Goal: Information Seeking & Learning: Learn about a topic

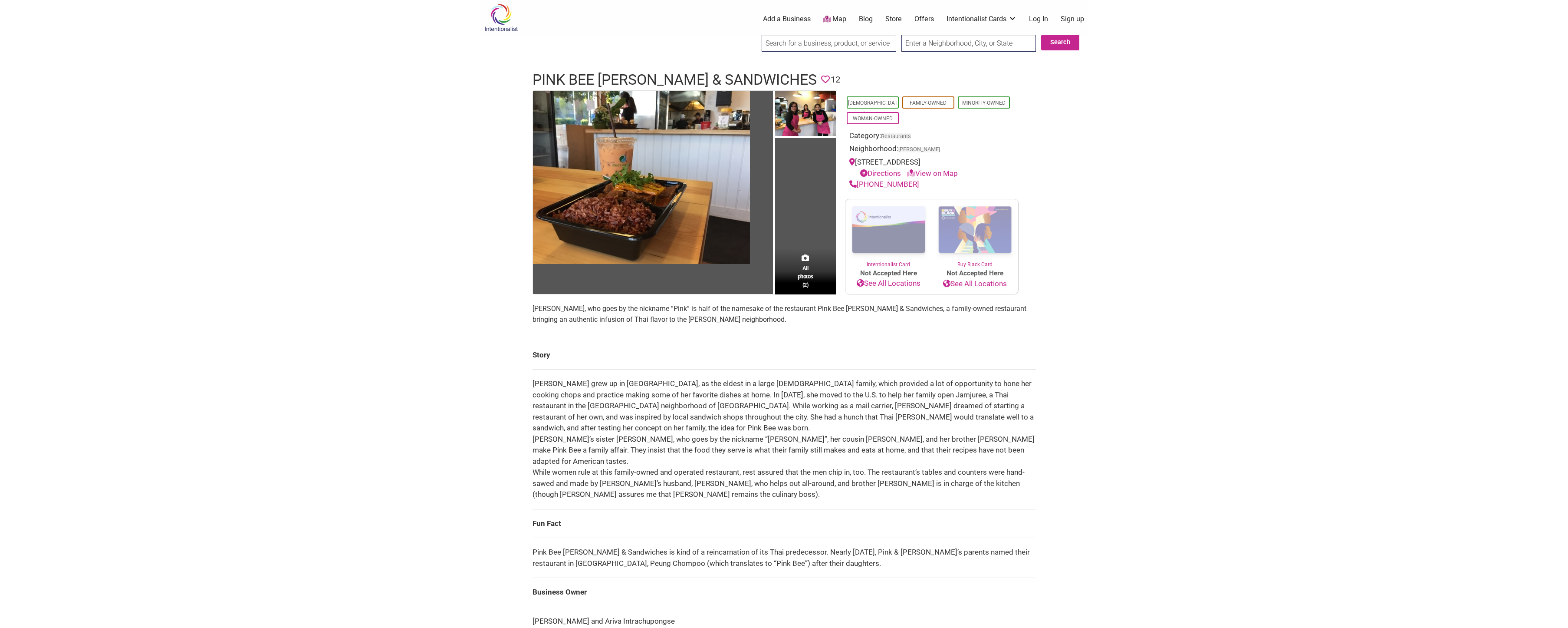
click at [443, 155] on body "× Menu 0 Add a Business Map Blog Store Offers Intentionalist Cards Buy Black Ca…" at bounding box center [784, 314] width 1568 height 628
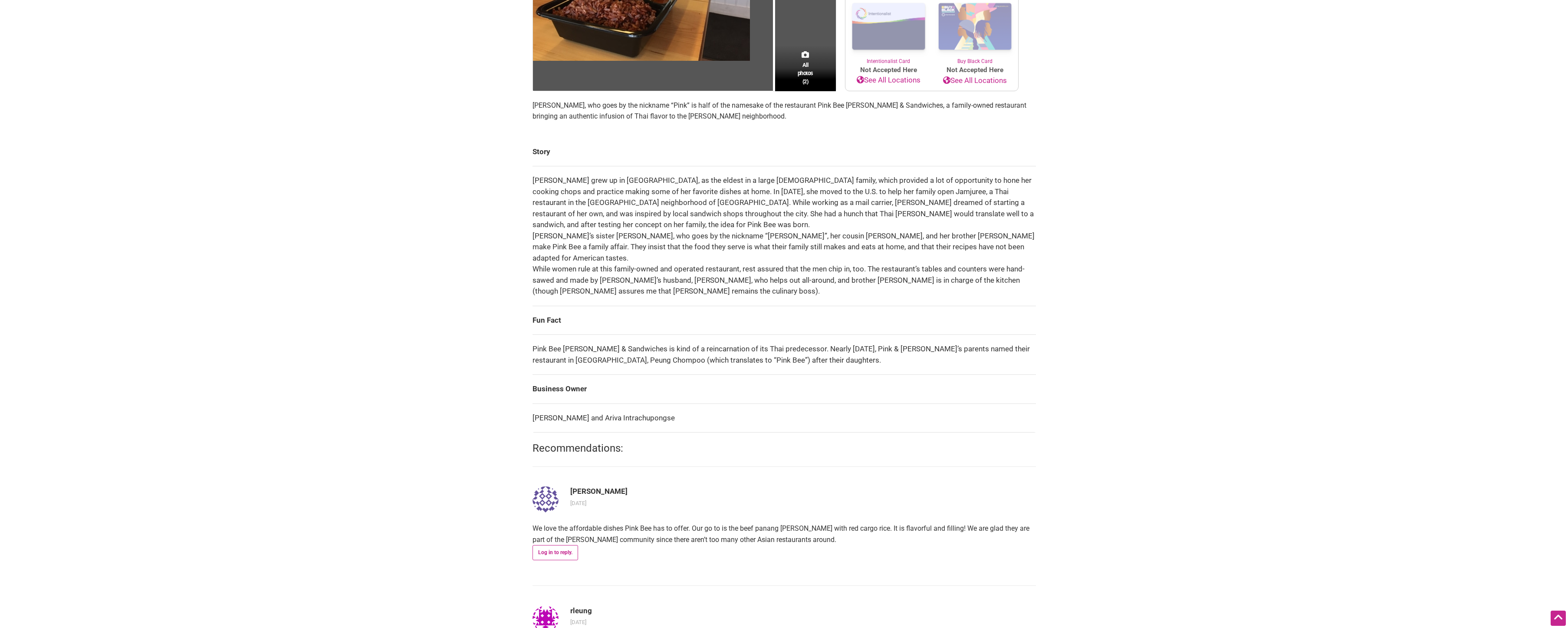
scroll to position [217, 0]
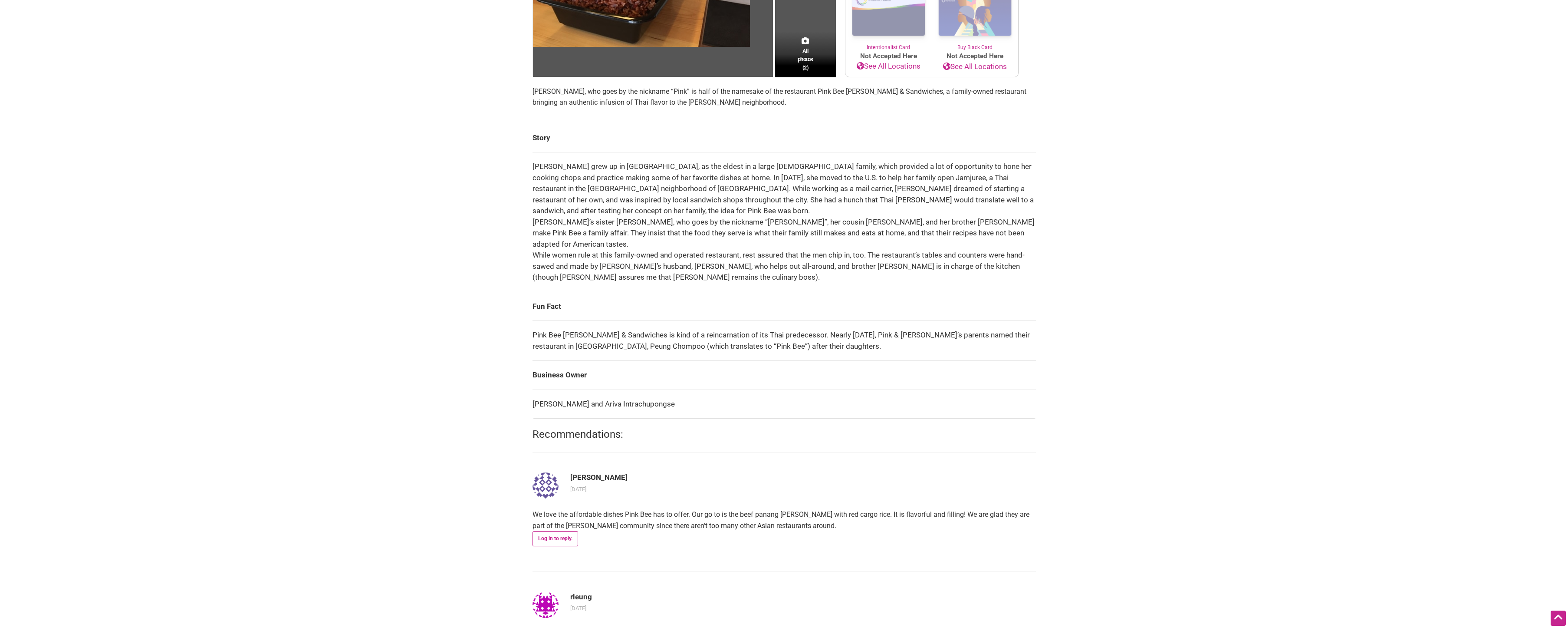
drag, startPoint x: 662, startPoint y: 390, endPoint x: 536, endPoint y: 390, distance: 126.0
click at [536, 390] on td "[PERSON_NAME] and Ariva Intrachupongse" at bounding box center [784, 404] width 504 height 29
click at [452, 385] on body "× Menu 0 Add a Business Map Blog Store Offers Intentionalist Cards Buy Black Ca…" at bounding box center [784, 97] width 1568 height 628
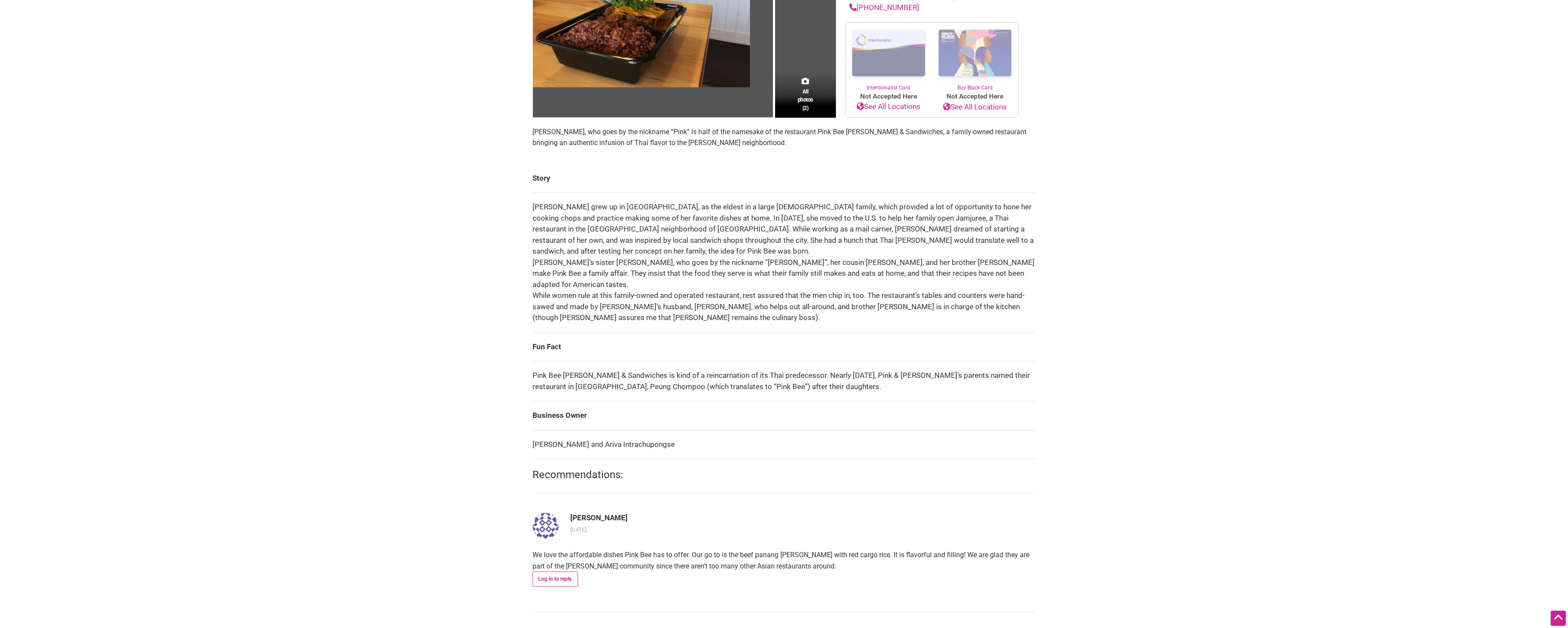
scroll to position [0, 0]
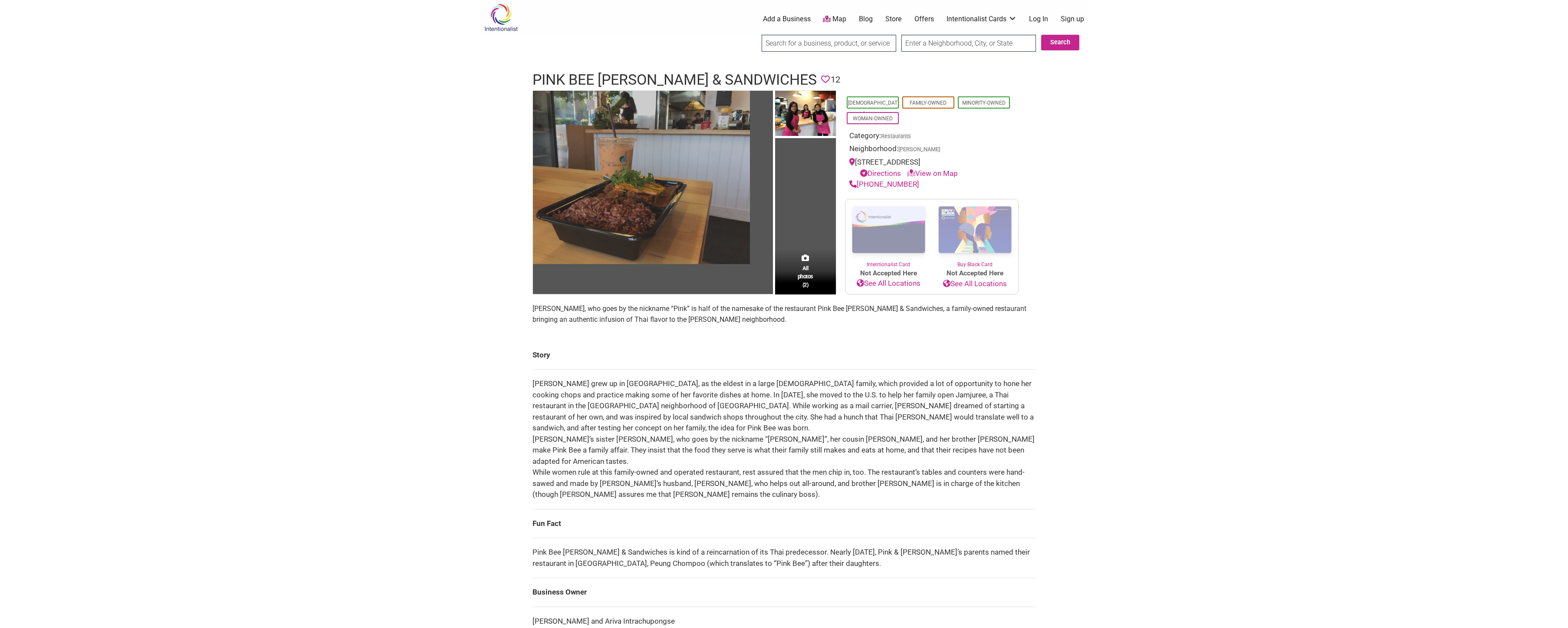
click at [713, 203] on img at bounding box center [641, 177] width 217 height 173
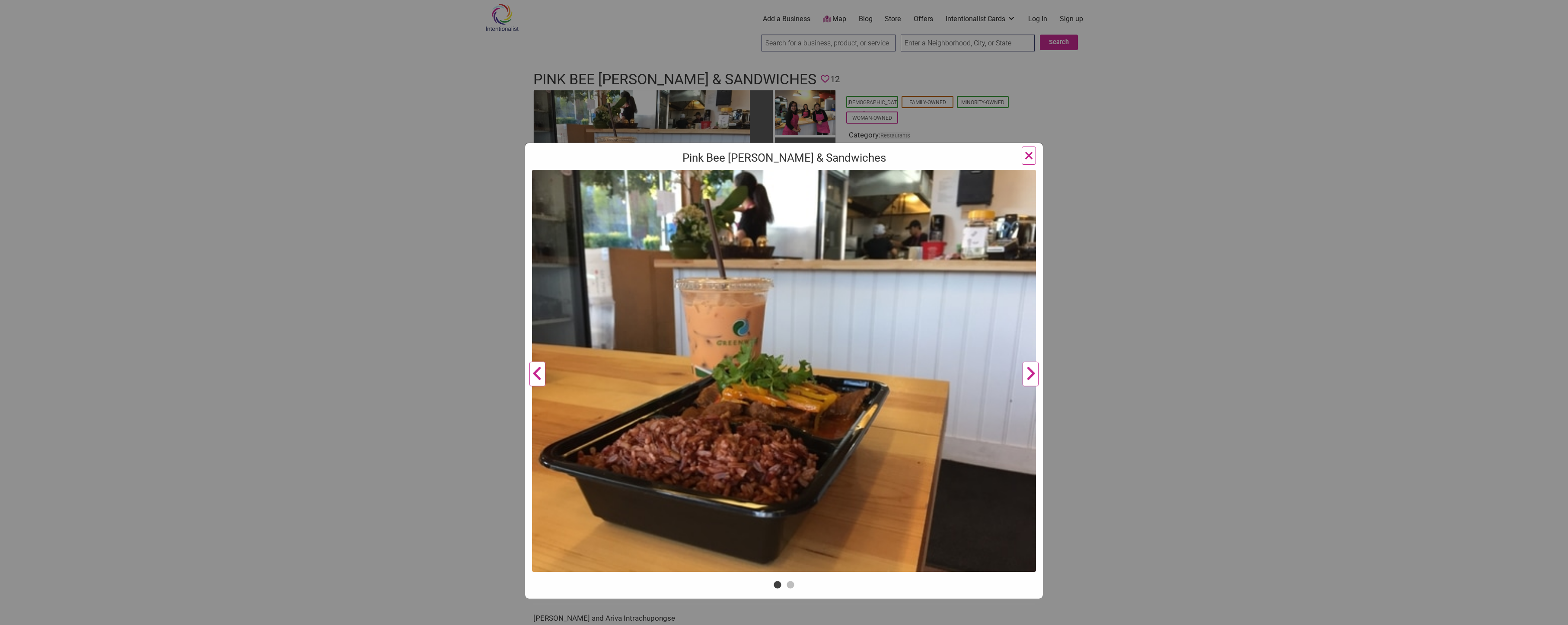
click at [1032, 374] on button "Next" at bounding box center [1031, 374] width 24 height 409
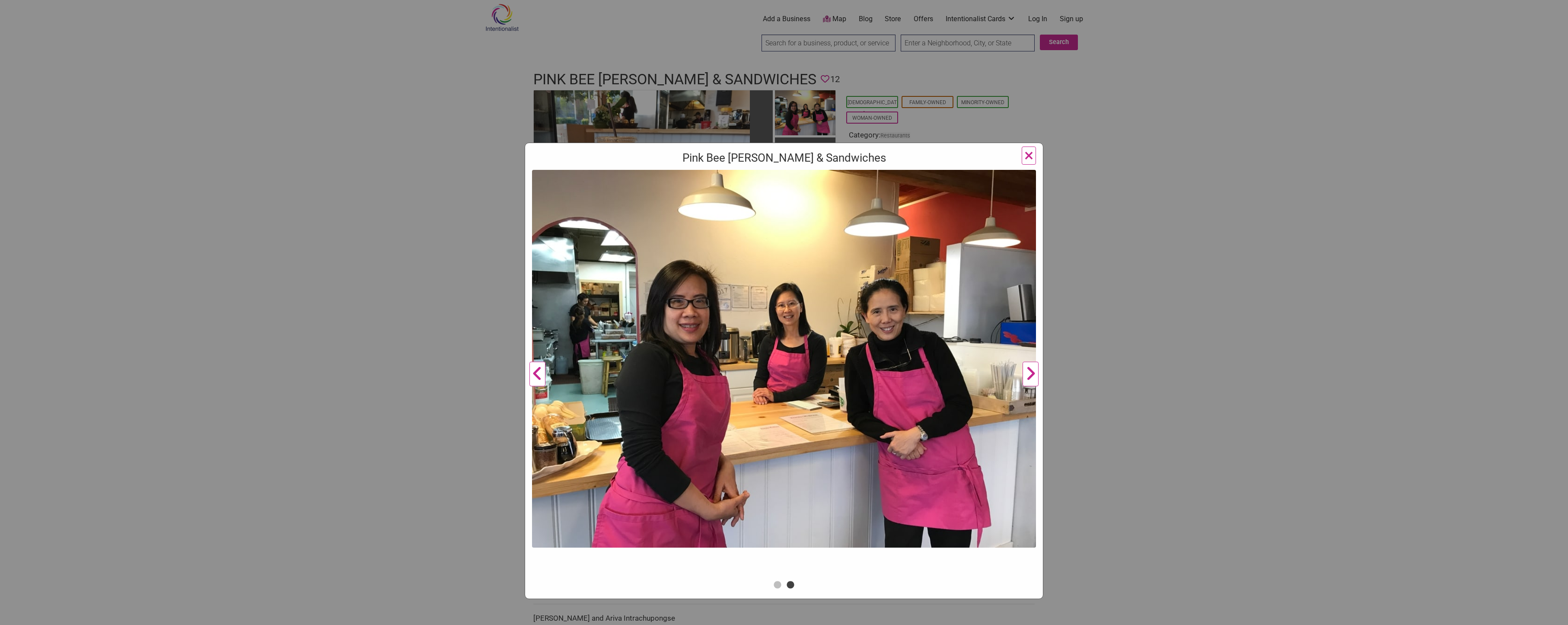
click at [1028, 373] on button "Next" at bounding box center [1031, 374] width 24 height 409
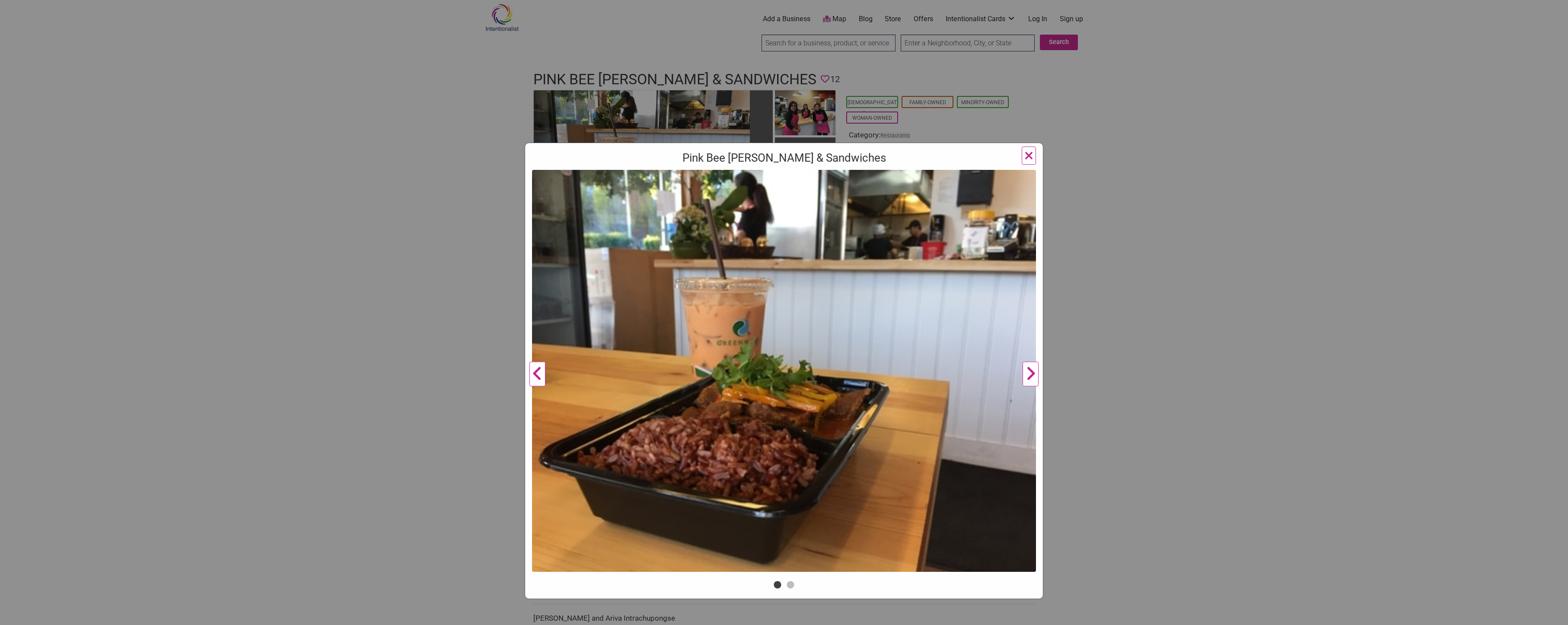
click at [1029, 372] on button "Next" at bounding box center [1031, 374] width 24 height 409
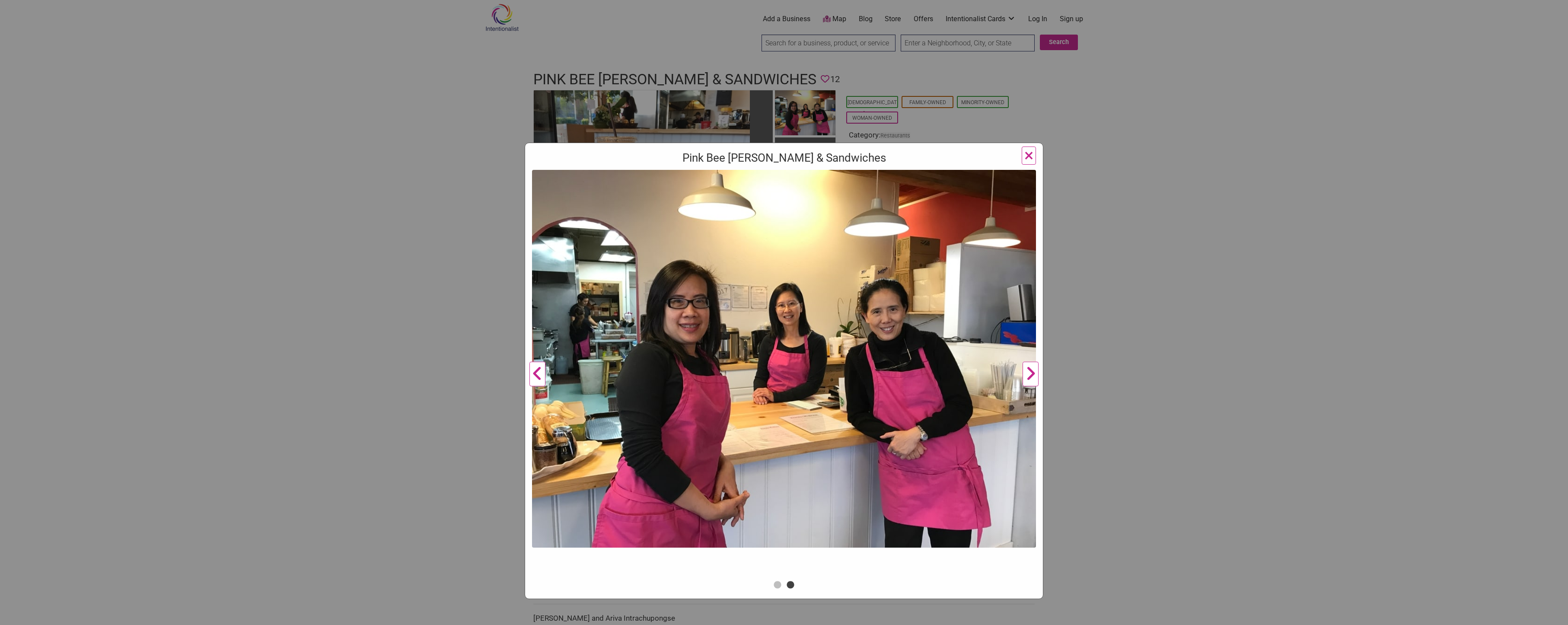
click at [1024, 157] on span "×" at bounding box center [1029, 155] width 9 height 20
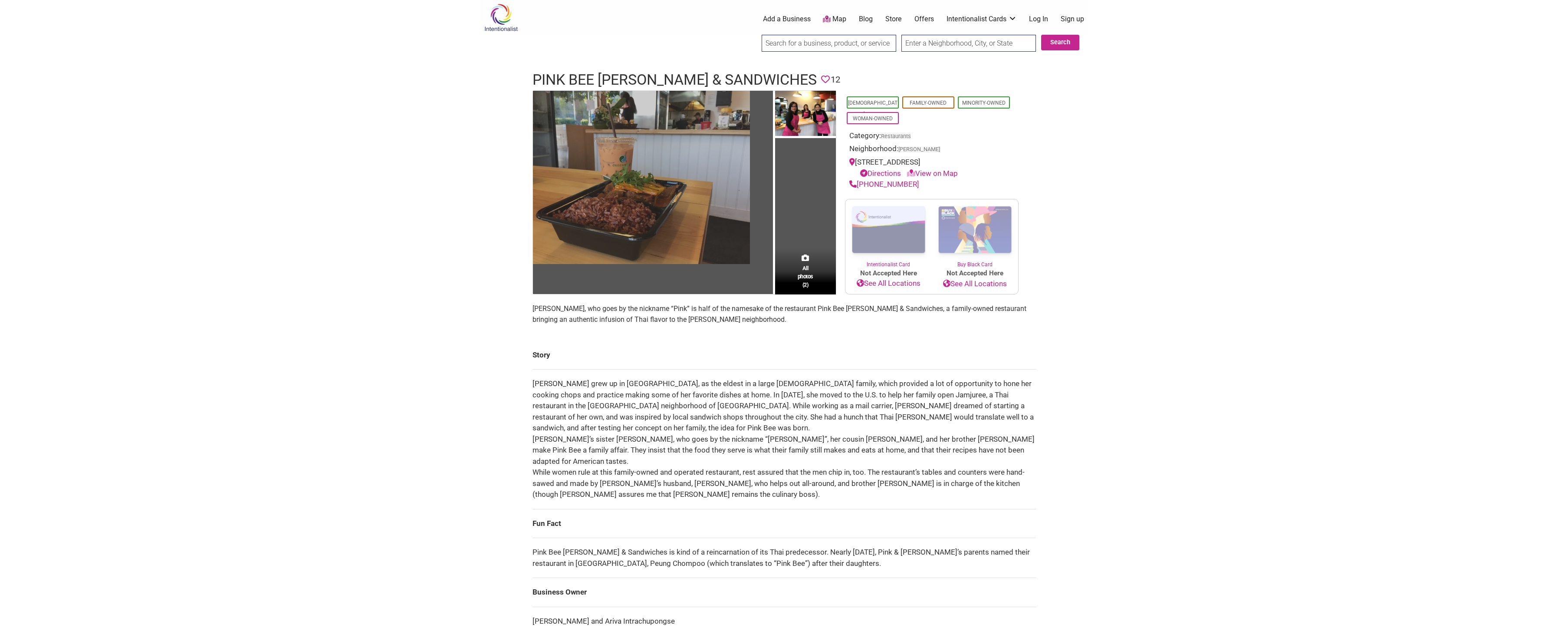
click at [704, 213] on img at bounding box center [641, 177] width 217 height 173
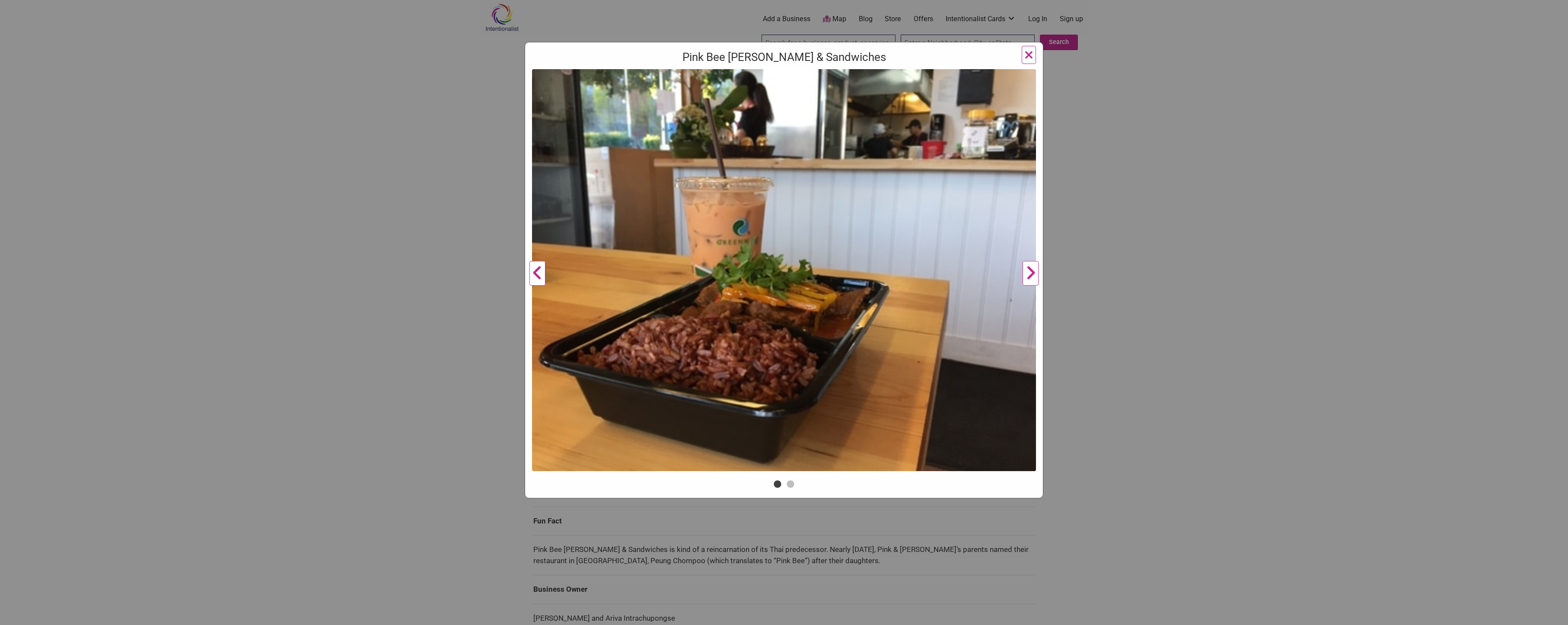
click at [246, 437] on div "Pink Bee [PERSON_NAME] & Sandwiches Previous Next 1 2 ×" at bounding box center [784, 312] width 1568 height 625
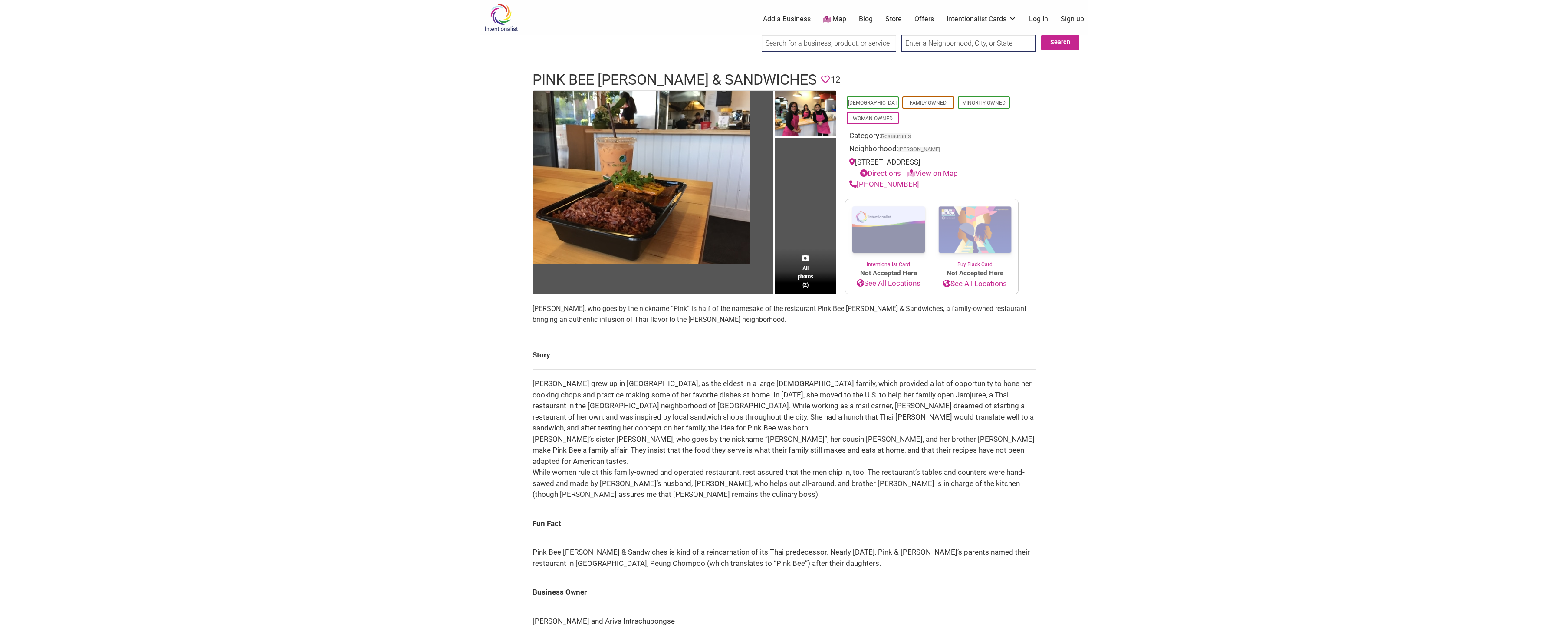
click at [246, 371] on body "× Menu 0 Add a Business Map Blog Store Offers Intentionalist Cards Buy Black Ca…" at bounding box center [784, 314] width 1568 height 628
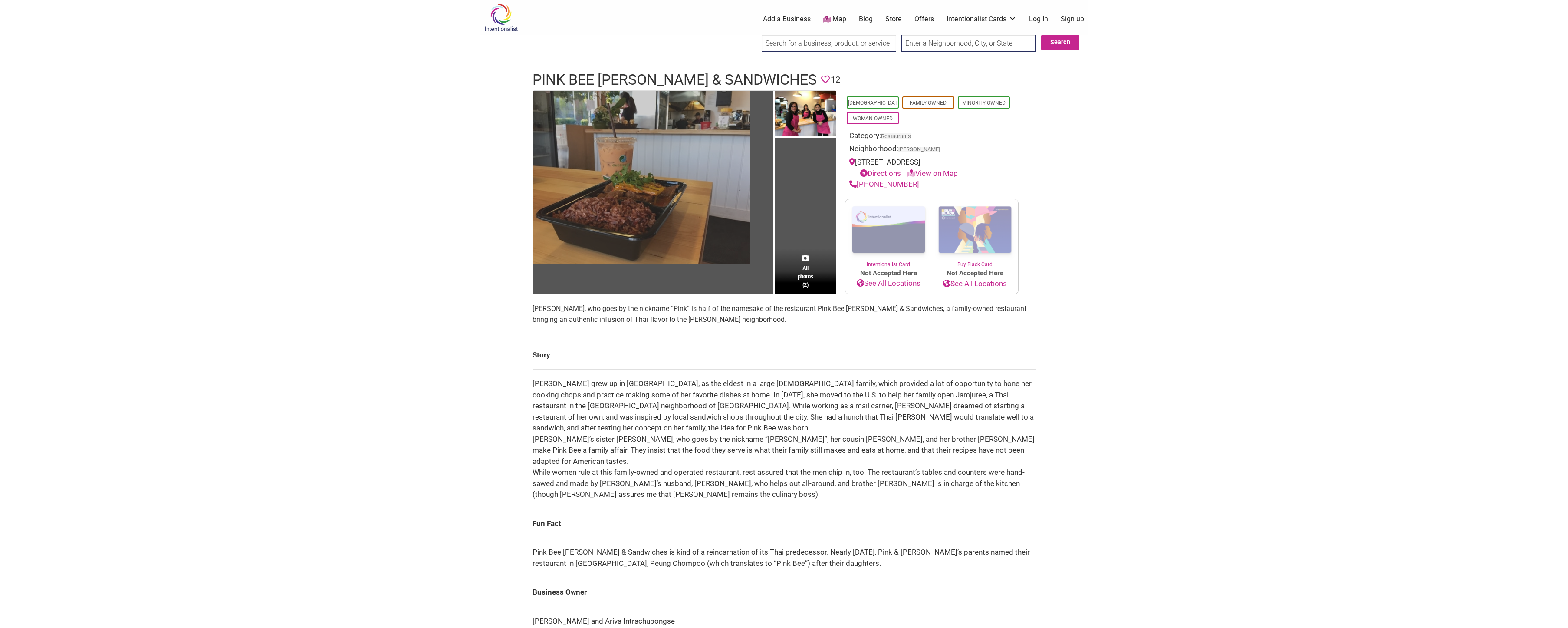
click at [694, 205] on img at bounding box center [641, 177] width 217 height 173
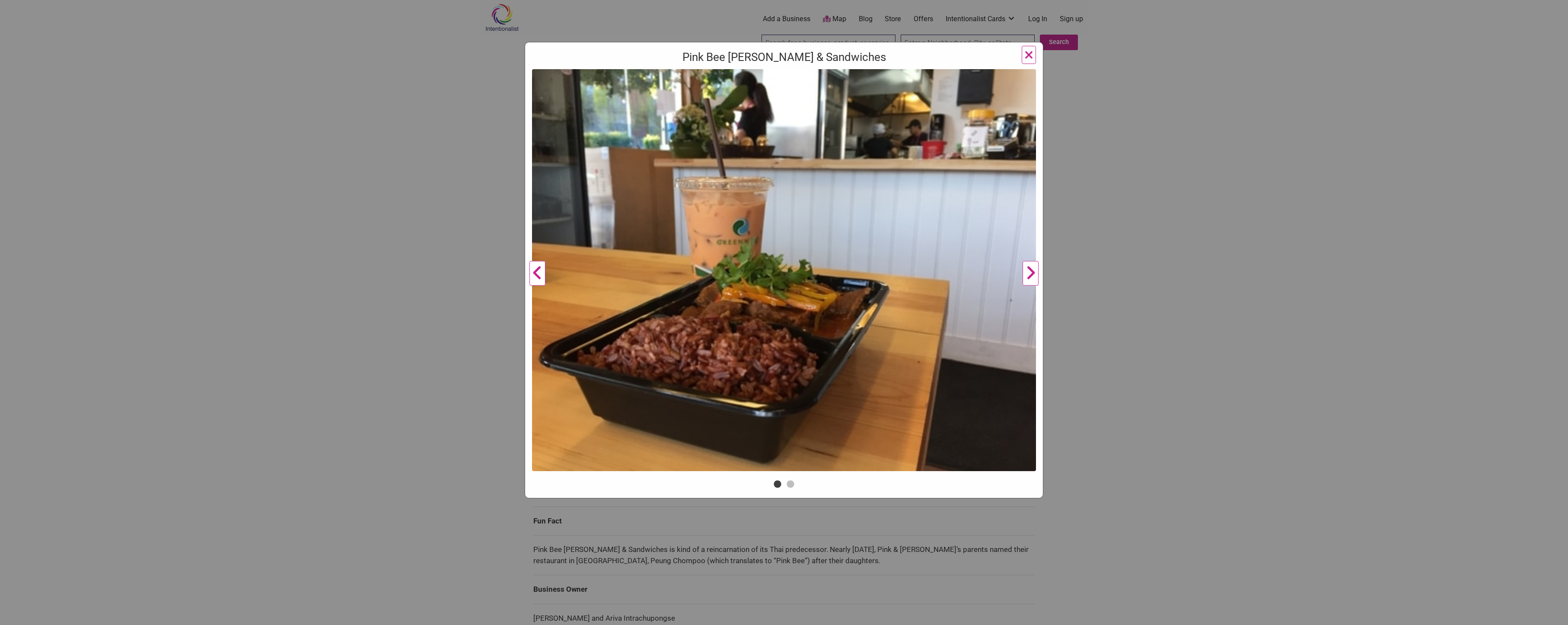
click at [1031, 276] on button "Next" at bounding box center [1031, 274] width 24 height 409
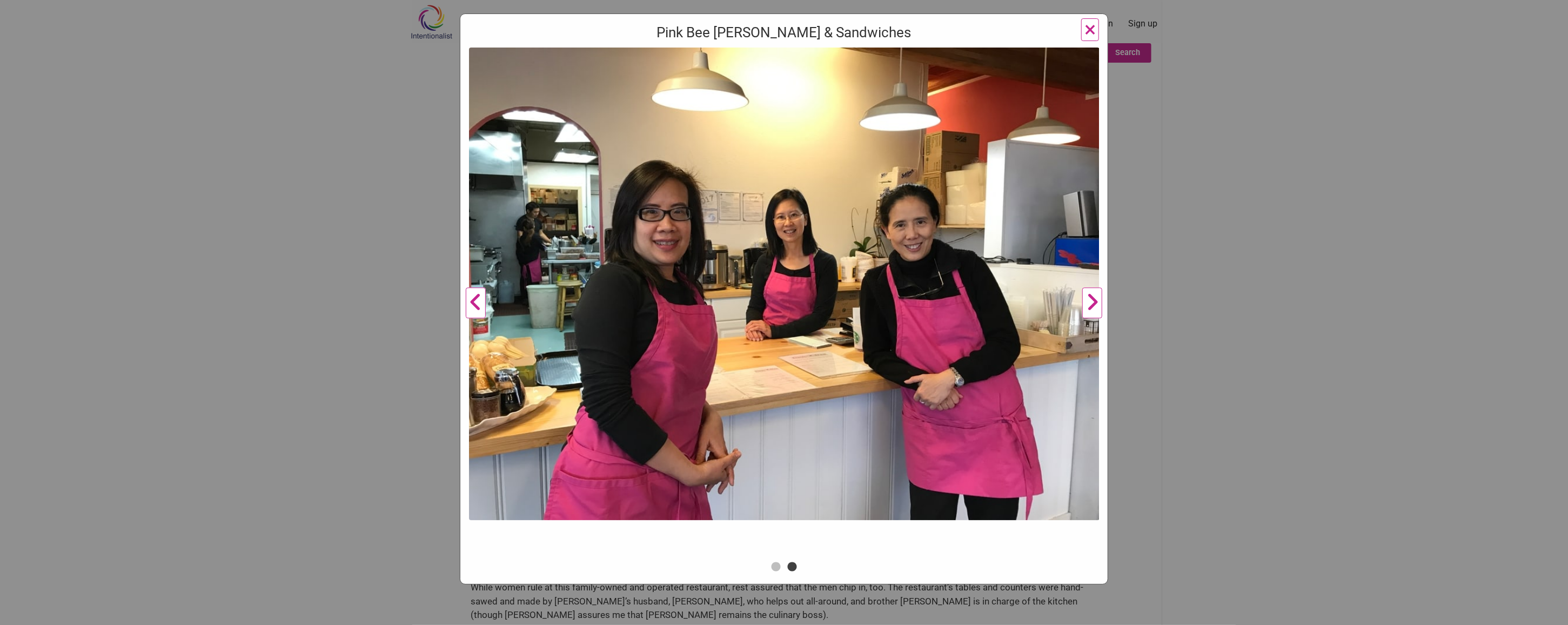
click at [1081, 30] on button "×" at bounding box center [1089, 30] width 17 height 23
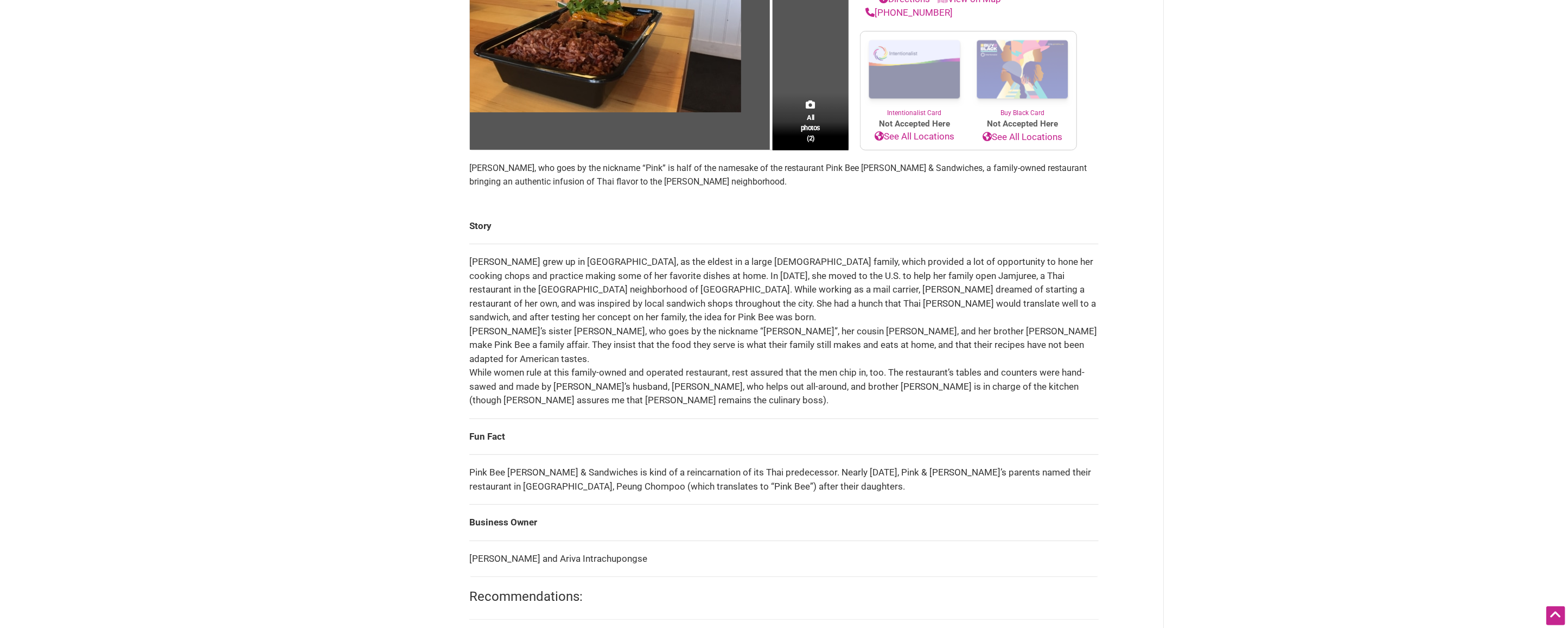
scroll to position [261, 0]
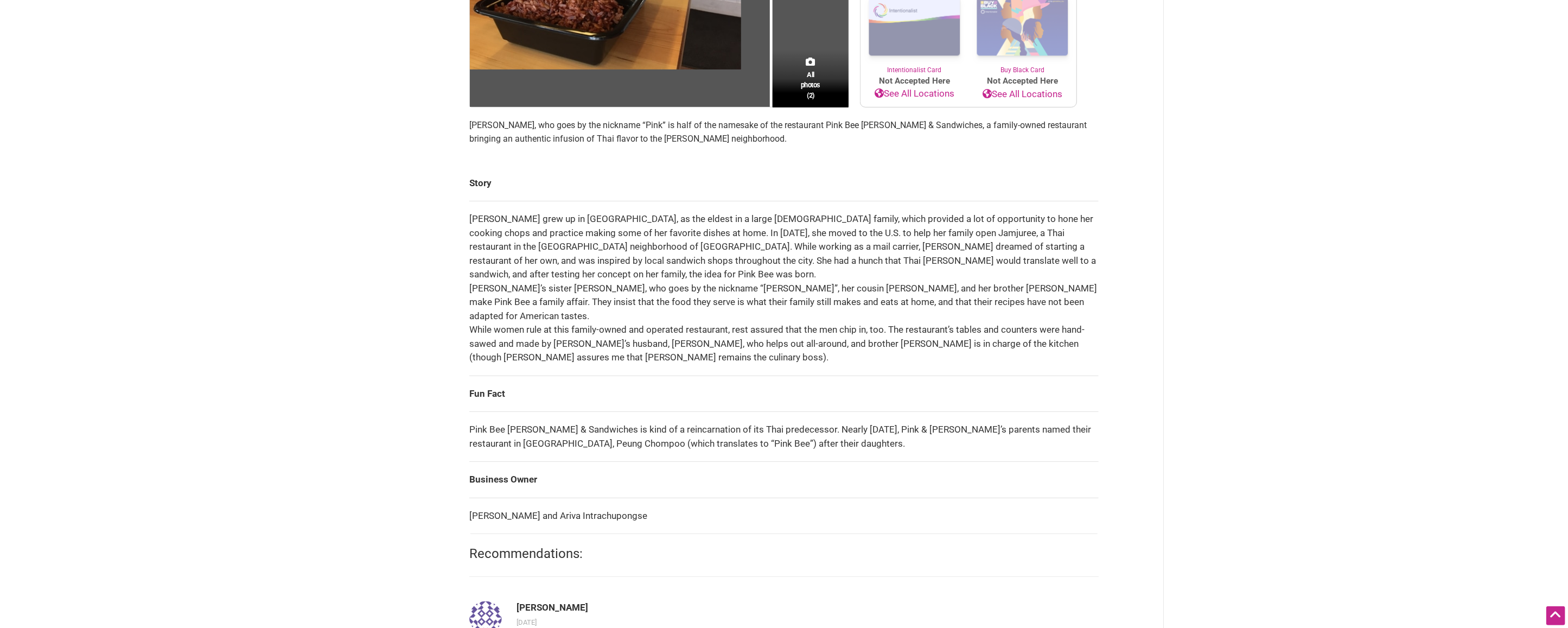
drag, startPoint x: 645, startPoint y: 502, endPoint x: 455, endPoint y: 499, distance: 190.0
click at [475, 498] on td "[PERSON_NAME] and Ariva Intrachupongse" at bounding box center [784, 516] width 630 height 37
click at [455, 499] on div "Intentionalist Spend like it matters 0 Add a Business Map Blog Store Offers Int…" at bounding box center [784, 500] width 760 height 1521
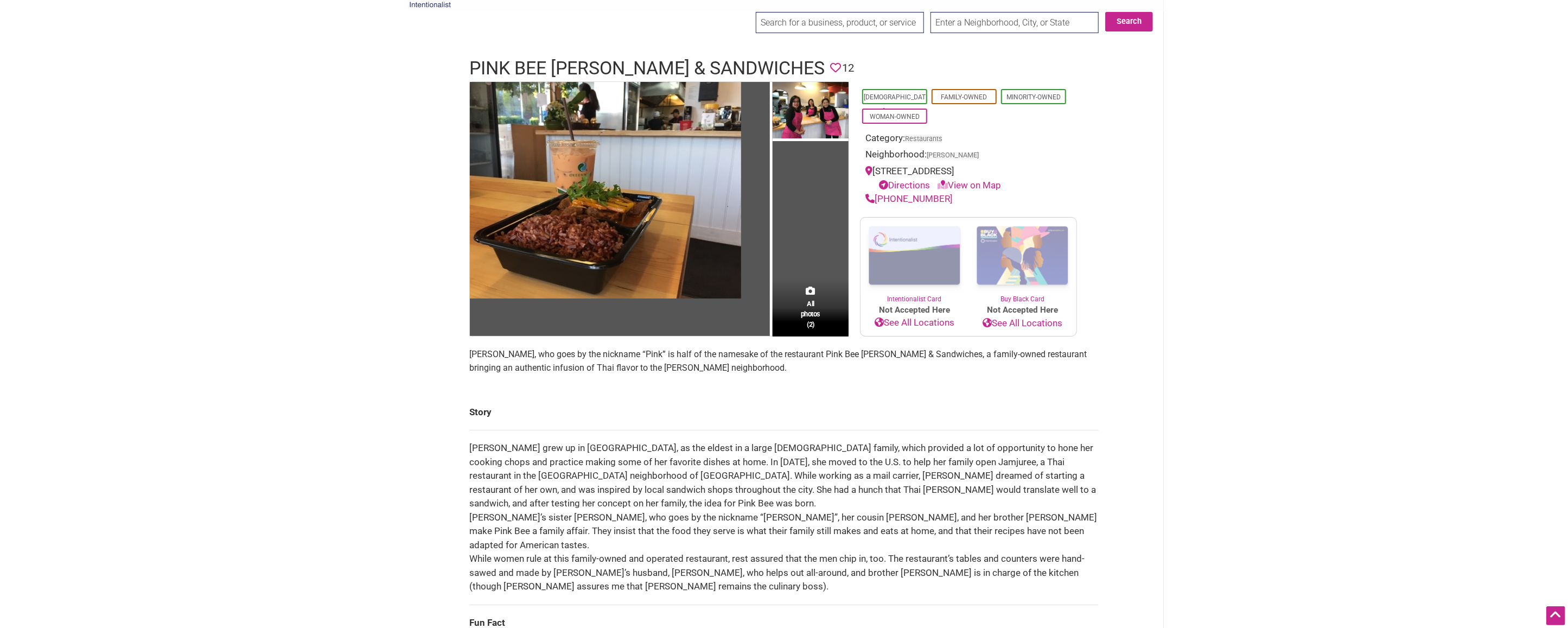
scroll to position [0, 0]
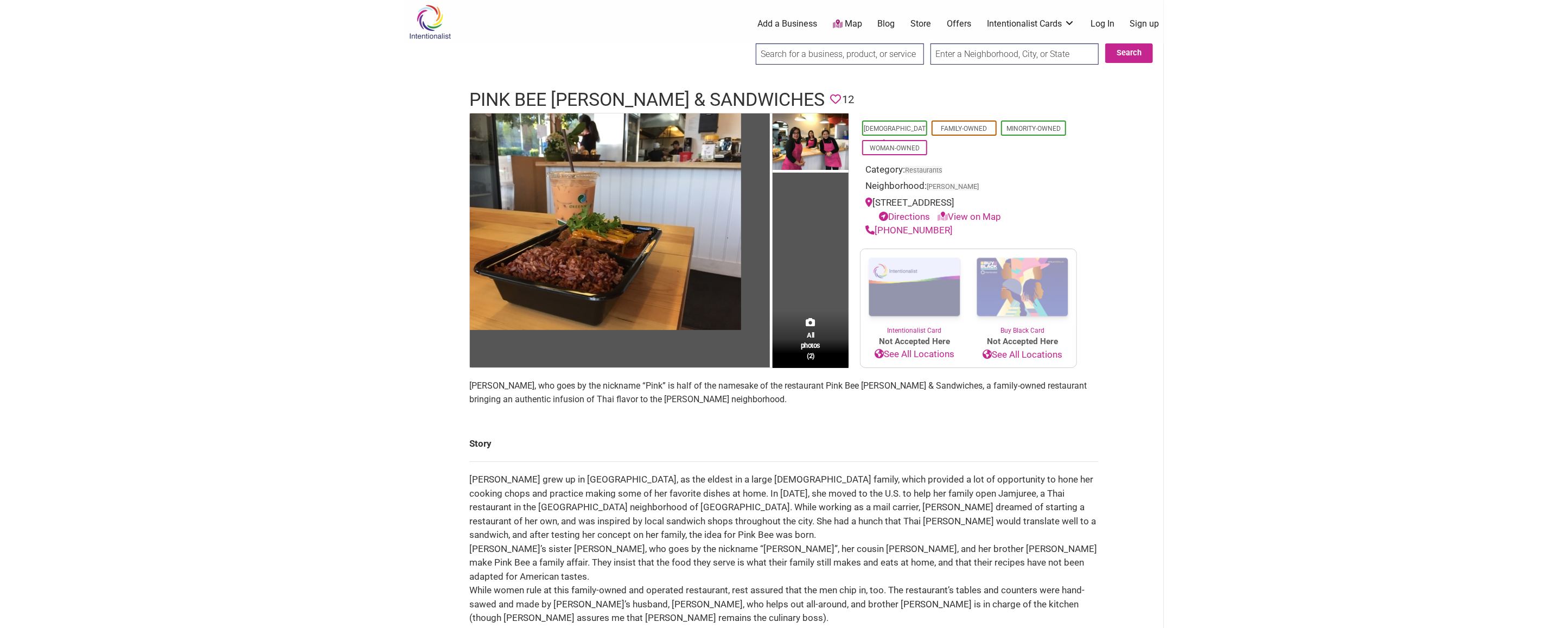
click at [636, 217] on img at bounding box center [605, 221] width 271 height 216
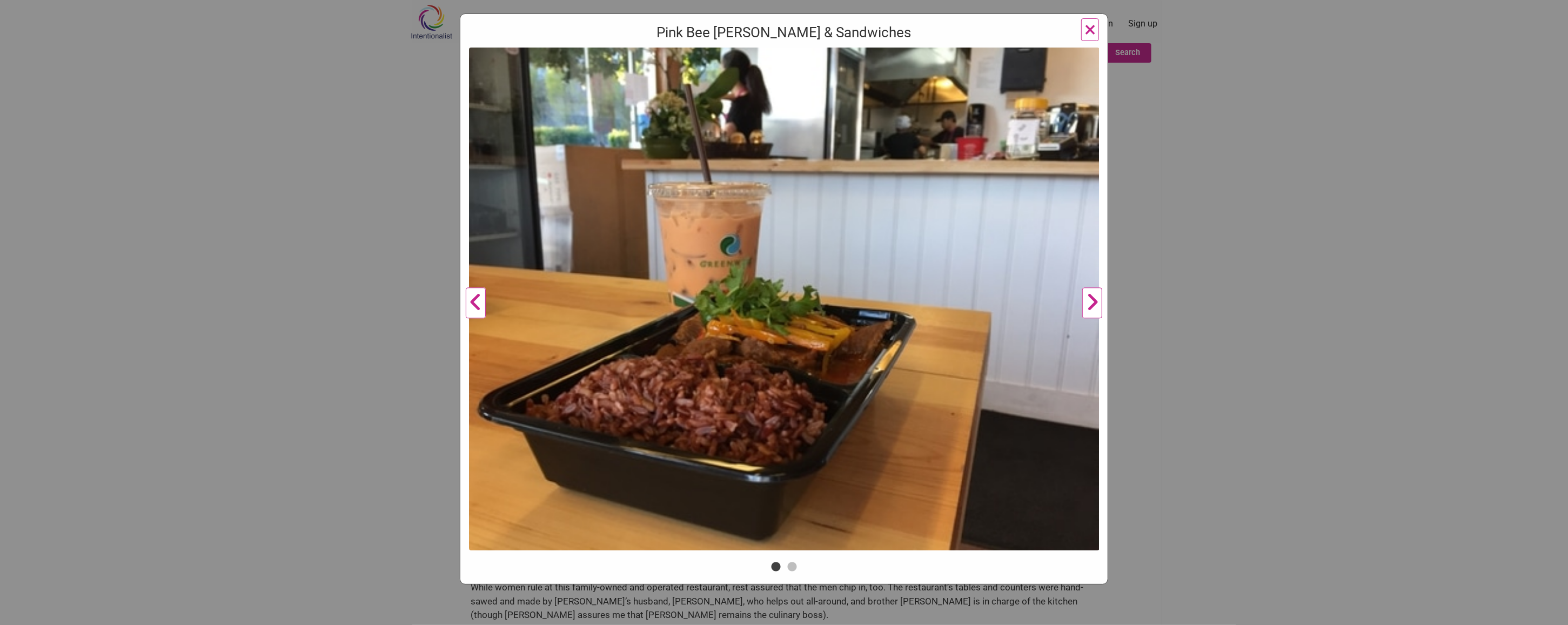
click at [1087, 305] on button "Next" at bounding box center [1092, 303] width 30 height 511
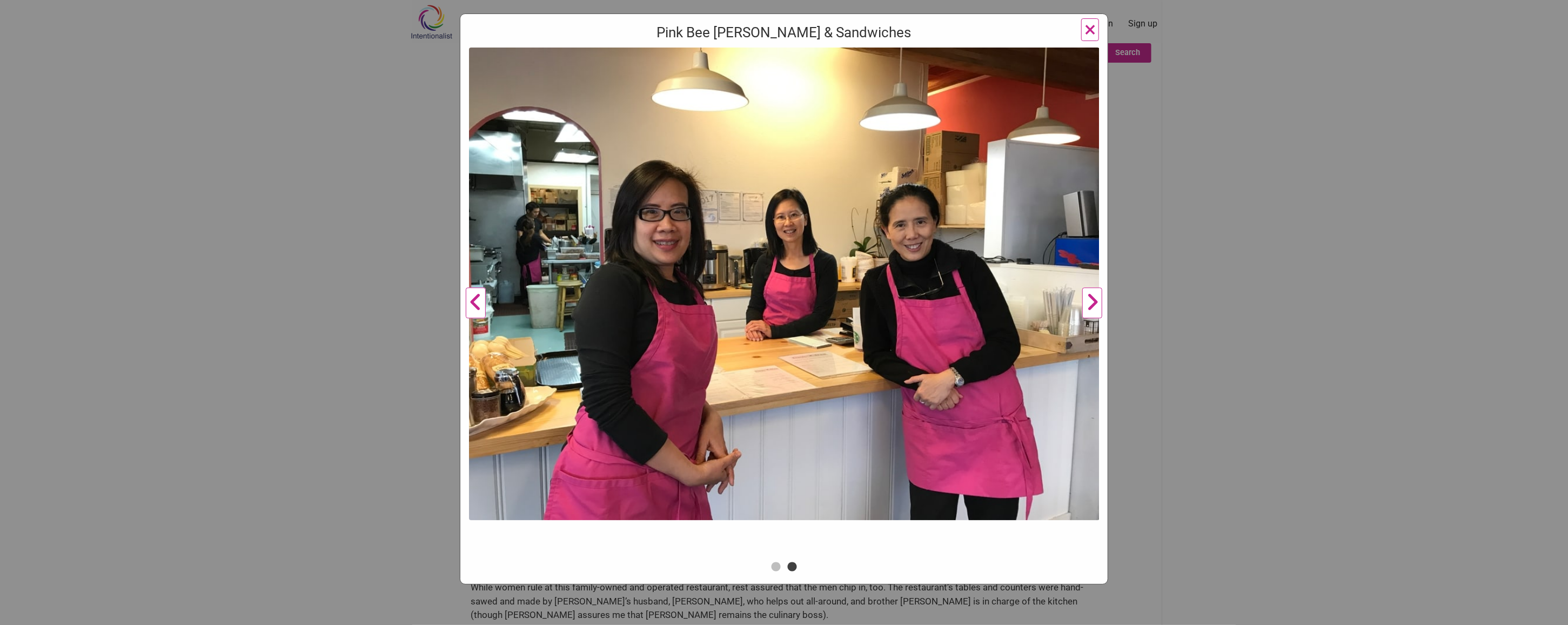
click at [1085, 31] on span "×" at bounding box center [1089, 29] width 11 height 25
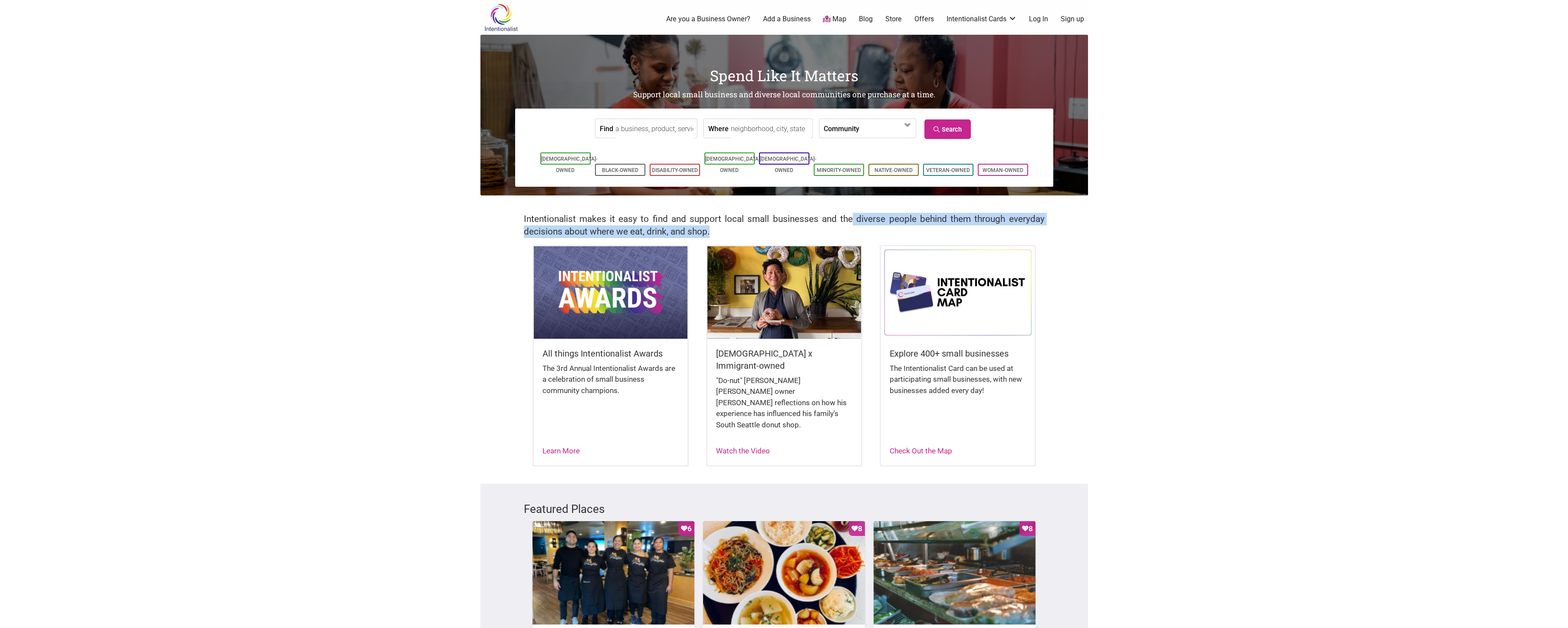
drag, startPoint x: 852, startPoint y: 218, endPoint x: 1078, endPoint y: 234, distance: 226.6
click at [1078, 234] on div "Intentionalist makes it easy to find and support local small businesses and the…" at bounding box center [784, 220] width 608 height 50
click at [364, 287] on body "× Menu 0 Are you a Business Owner? Add a Business Map Blog Store Offers Intenti…" at bounding box center [784, 314] width 1568 height 628
click at [906, 128] on span at bounding box center [908, 125] width 14 height 14
click at [1283, 164] on body "× Menu 0 Are you a Business Owner? Add a Business Map Blog Store Offers Intenti…" at bounding box center [784, 314] width 1568 height 628
